Goal: Information Seeking & Learning: Learn about a topic

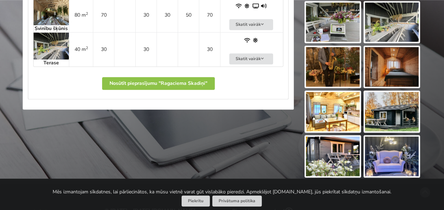
scroll to position [424, 0]
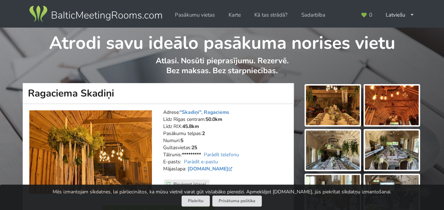
click at [316, 106] on img at bounding box center [333, 106] width 54 height 40
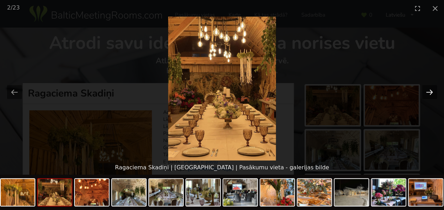
click at [433, 93] on button "Next slide" at bounding box center [429, 92] width 15 height 14
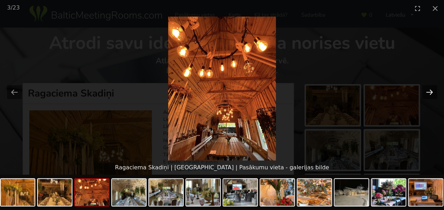
click at [433, 93] on button "Next slide" at bounding box center [429, 92] width 15 height 14
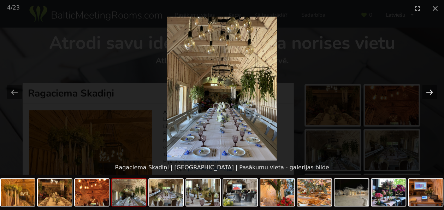
click at [433, 93] on button "Next slide" at bounding box center [429, 92] width 15 height 14
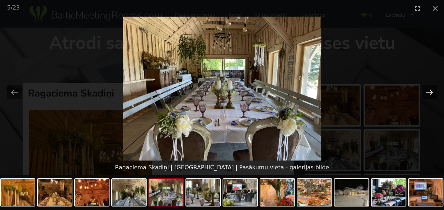
click at [430, 93] on button "Next slide" at bounding box center [429, 92] width 15 height 14
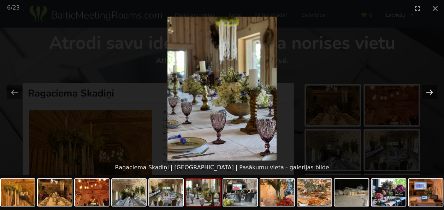
click at [430, 93] on button "Next slide" at bounding box center [429, 92] width 15 height 14
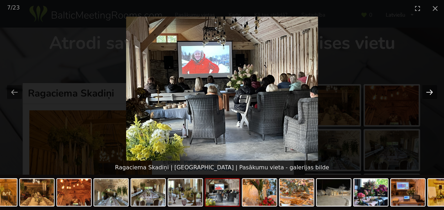
click at [430, 93] on button "Next slide" at bounding box center [429, 92] width 15 height 14
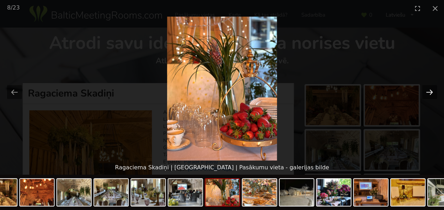
click at [430, 93] on button "Next slide" at bounding box center [429, 92] width 15 height 14
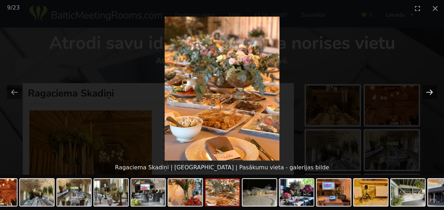
click at [430, 93] on button "Next slide" at bounding box center [429, 92] width 15 height 14
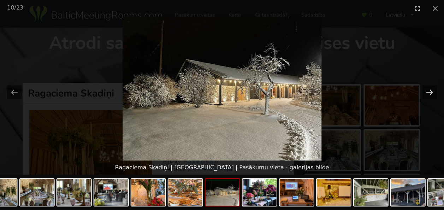
click at [430, 93] on button "Next slide" at bounding box center [429, 92] width 15 height 14
